Goal: Task Accomplishment & Management: Manage account settings

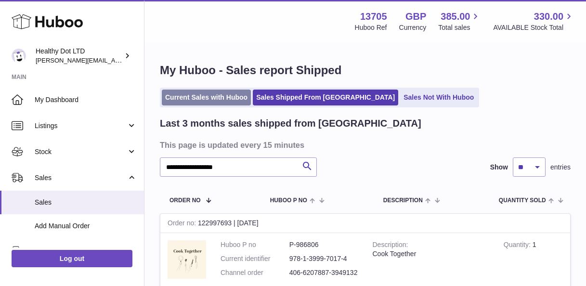
click at [213, 98] on link "Current Sales with Huboo" at bounding box center [206, 98] width 89 height 16
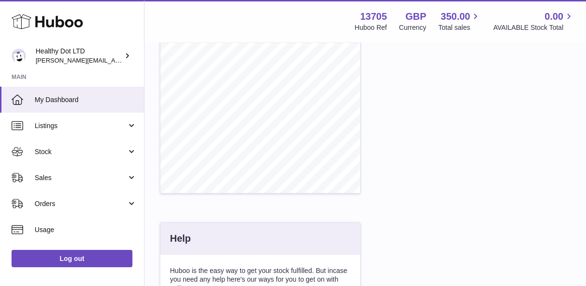
scroll to position [368, 0]
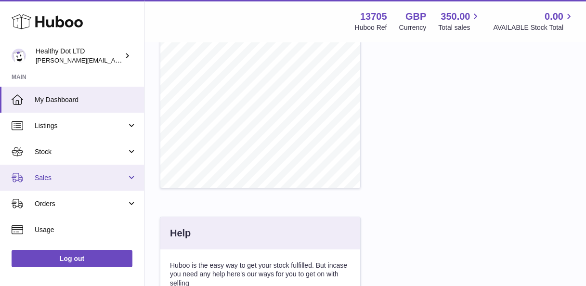
click at [70, 184] on link "Sales" at bounding box center [72, 178] width 144 height 26
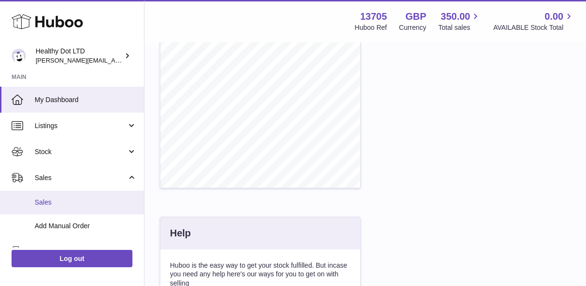
click at [66, 209] on link "Sales" at bounding box center [72, 203] width 144 height 24
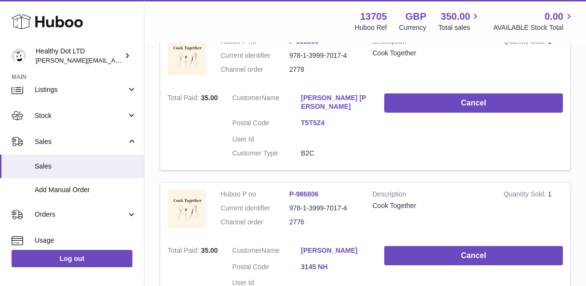
scroll to position [200, 0]
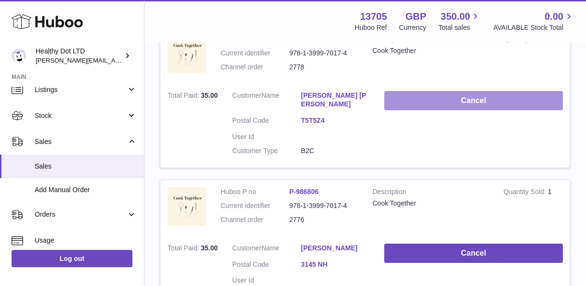
click at [465, 97] on button "Cancel" at bounding box center [474, 101] width 179 height 20
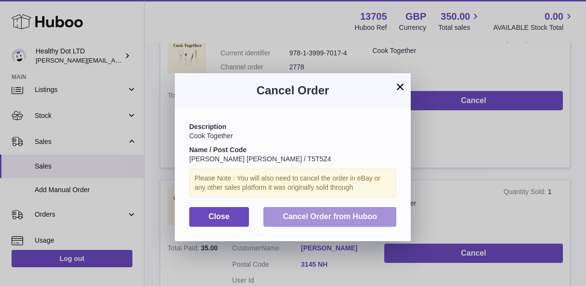
click at [325, 213] on span "Cancel Order from Huboo" at bounding box center [330, 217] width 94 height 8
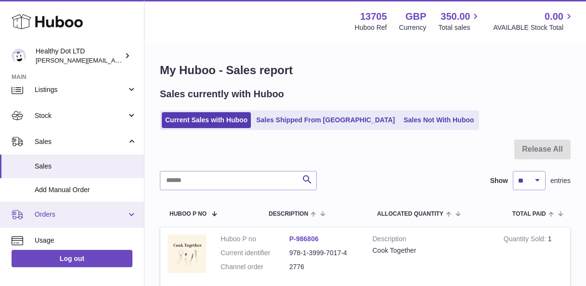
scroll to position [0, 0]
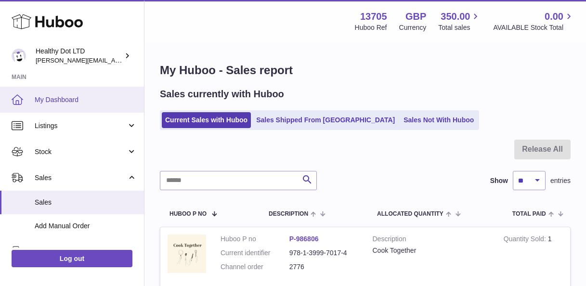
click at [67, 101] on span "My Dashboard" at bounding box center [86, 99] width 102 height 9
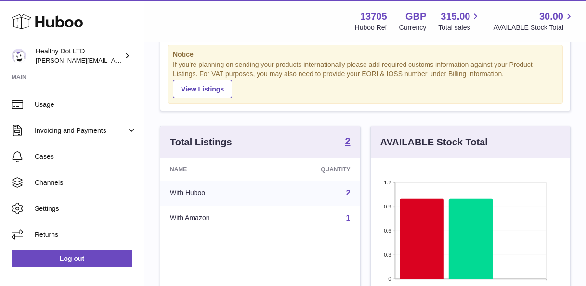
scroll to position [28, 0]
